Goal: Information Seeking & Learning: Learn about a topic

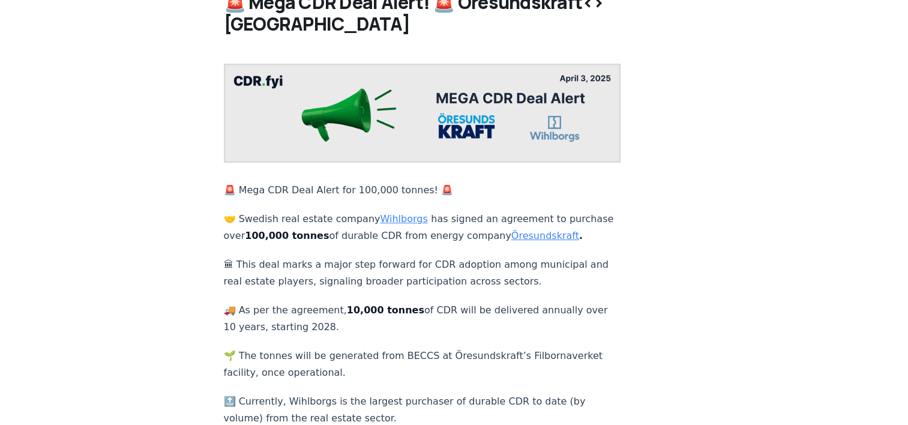
scroll to position [85, 0]
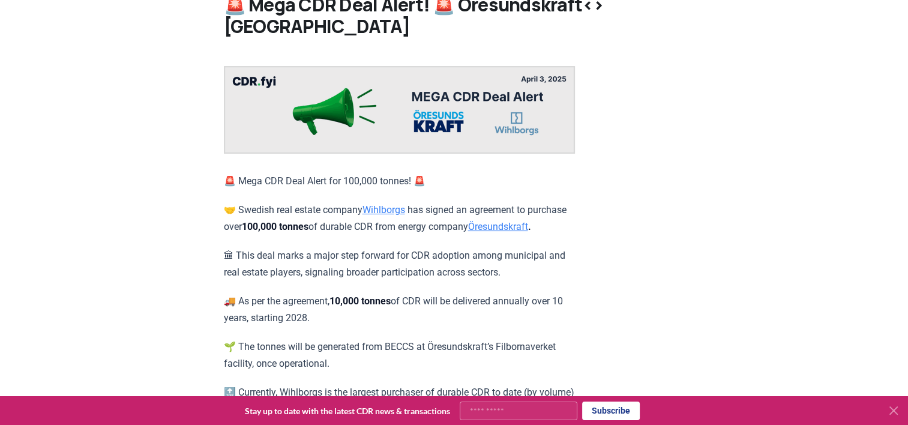
click at [468, 232] on link "Öresundskraft" at bounding box center [498, 226] width 60 height 11
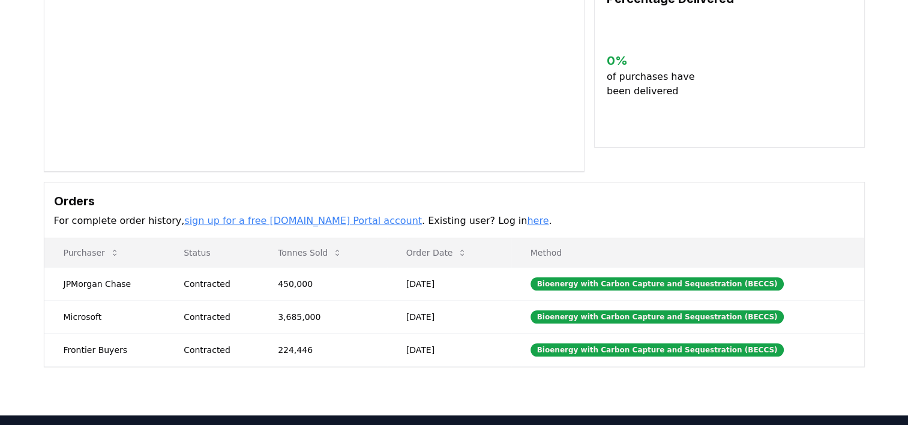
scroll to position [200, 0]
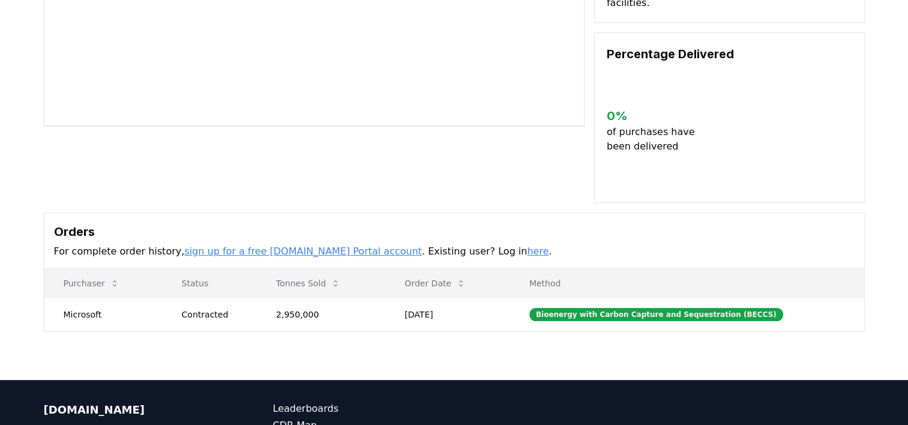
scroll to position [266, 0]
